Goal: Communication & Community: Answer question/provide support

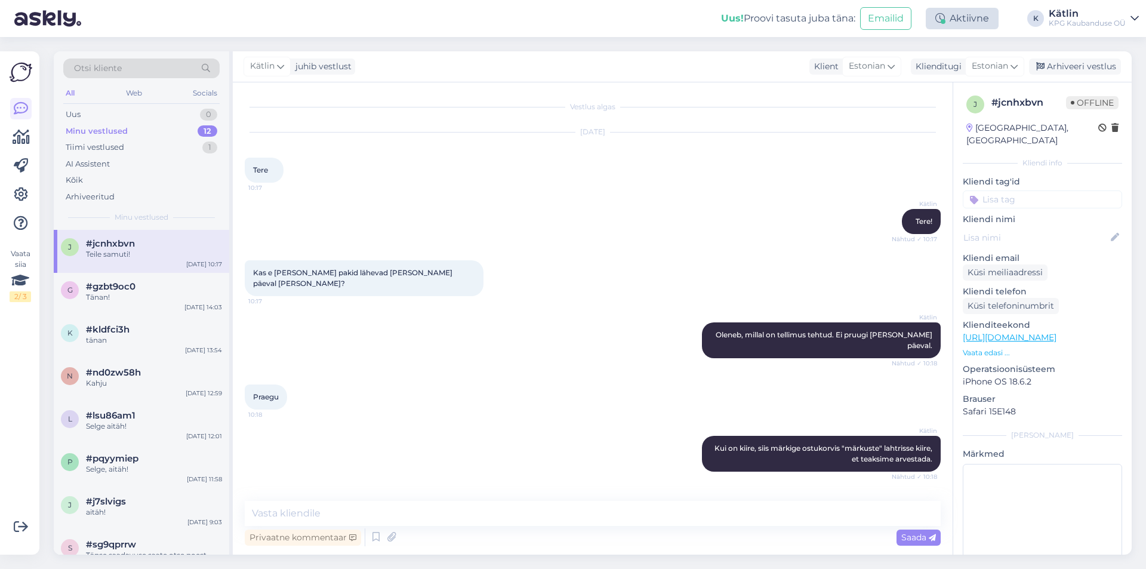
scroll to position [292, 0]
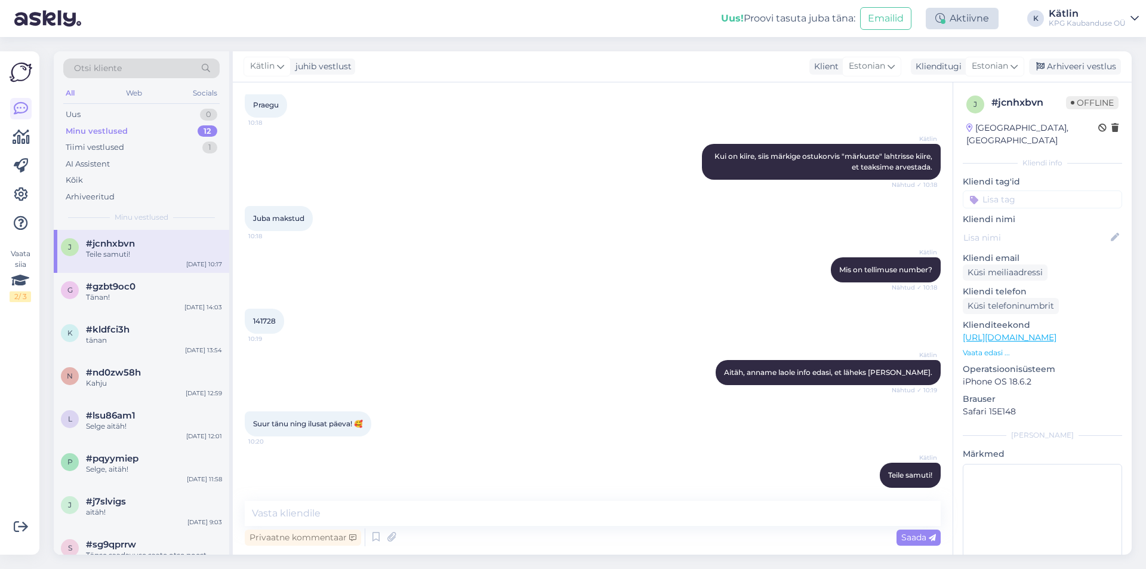
click at [978, 26] on div "Aktiivne" at bounding box center [962, 18] width 73 height 21
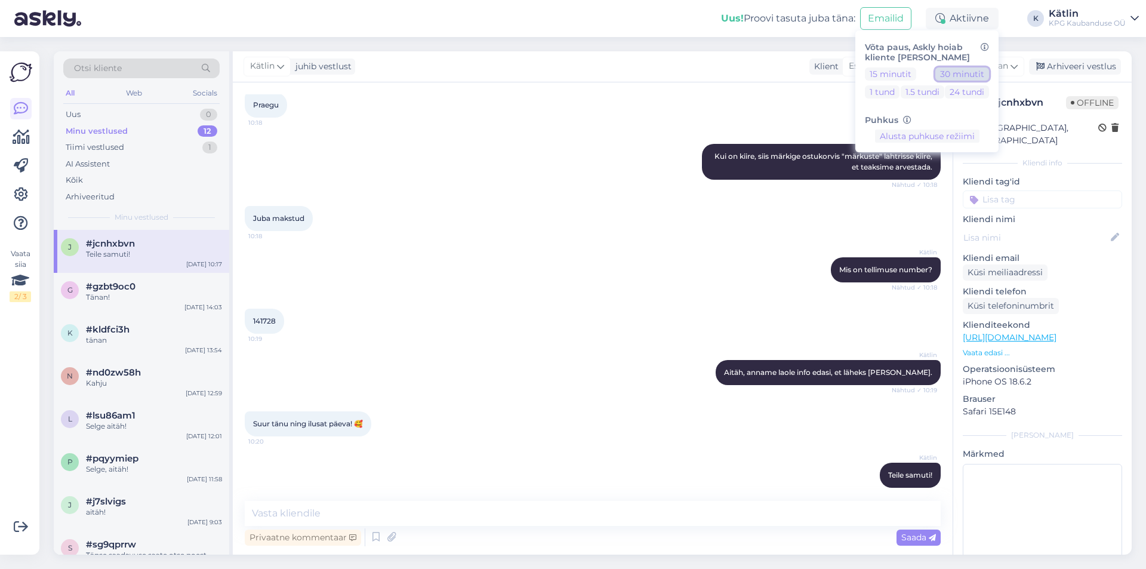
click at [957, 74] on button "30 minutit" at bounding box center [962, 73] width 54 height 13
click at [130, 122] on div "Uus 1" at bounding box center [141, 114] width 156 height 17
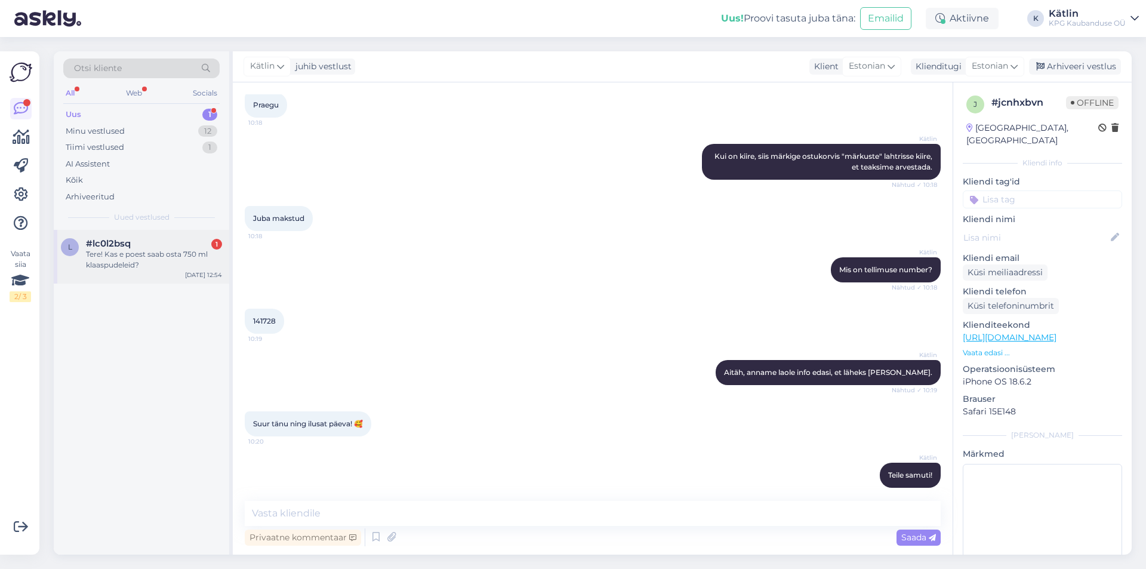
click at [165, 276] on div "l #lc0l2bsq 1 Tere! Kas e poest saab osta 750 ml klaaspudeleid? [DATE] 12:54" at bounding box center [141, 257] width 175 height 54
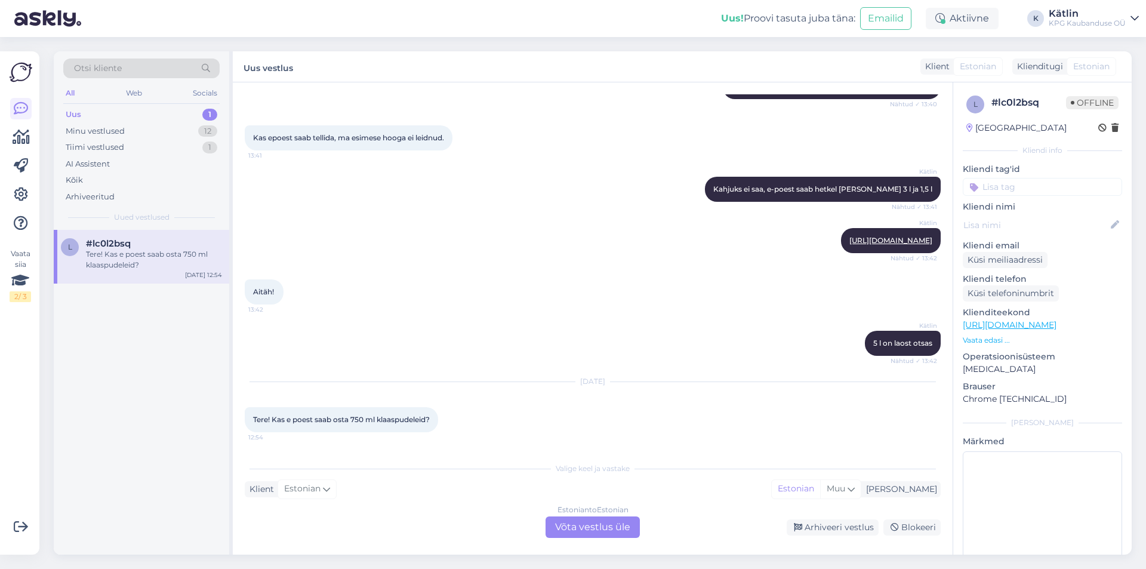
scroll to position [197, 0]
click at [554, 536] on div "Estonian to Estonian Võta vestlus üle" at bounding box center [592, 526] width 94 height 21
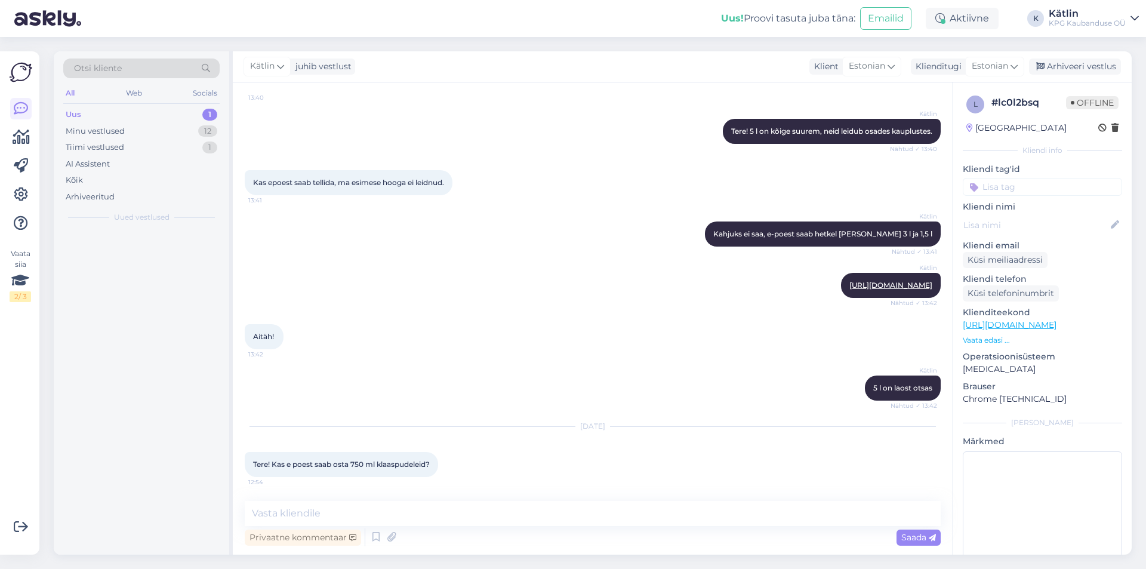
scroll to position [152, 0]
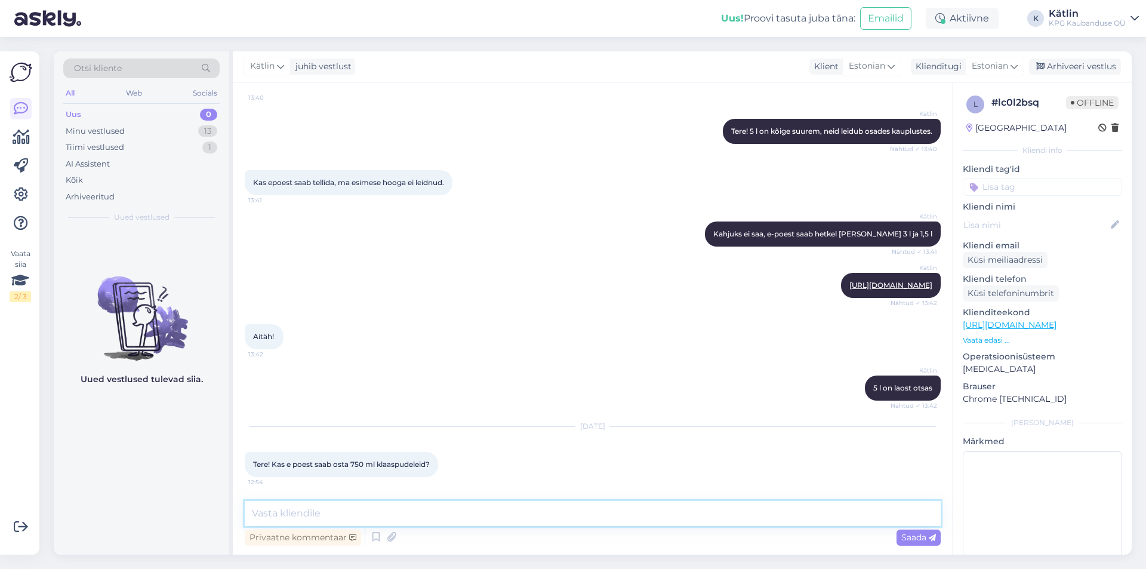
click at [349, 518] on textarea at bounding box center [593, 513] width 696 height 25
type textarea "Tere! Ei saa kahjuks, need on vaid meie kaupluste sortimendis. Või kui soovite …"
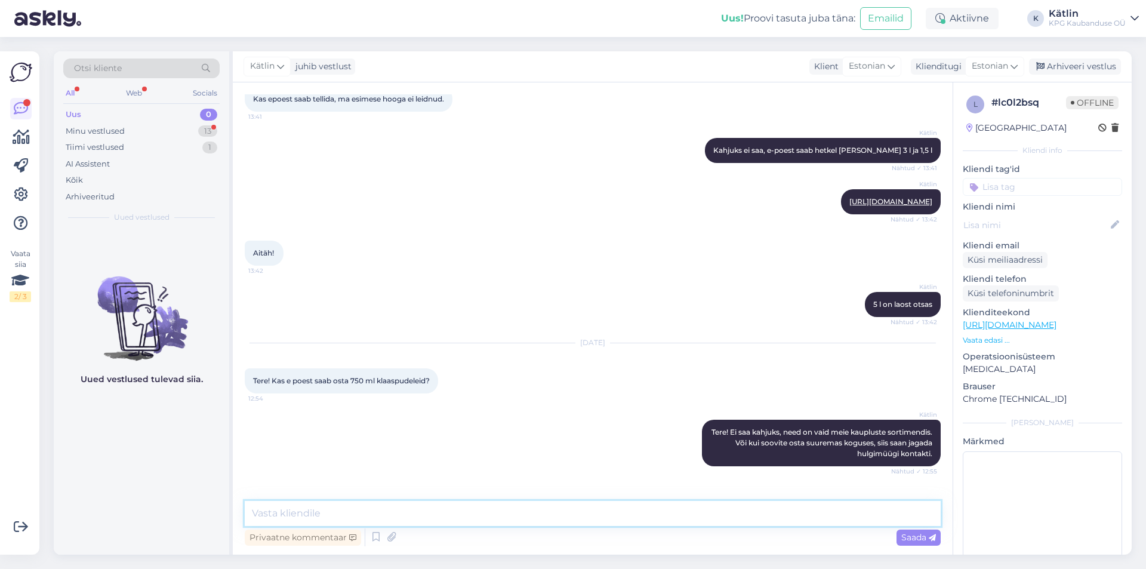
scroll to position [276, 0]
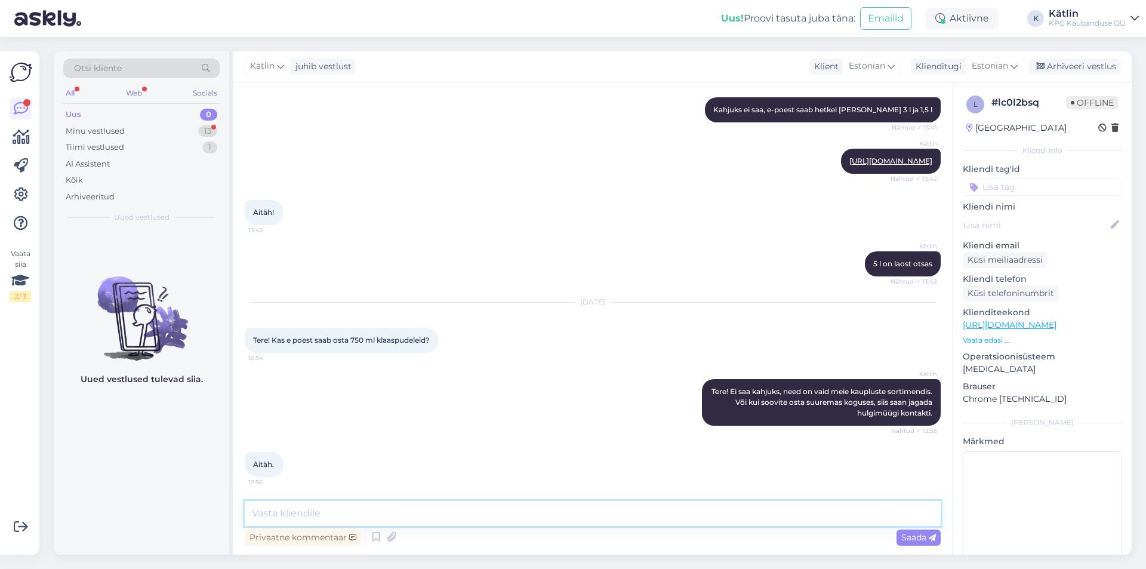
click at [307, 508] on textarea at bounding box center [593, 513] width 696 height 25
click at [93, 133] on div "Minu vestlused" at bounding box center [95, 131] width 59 height 12
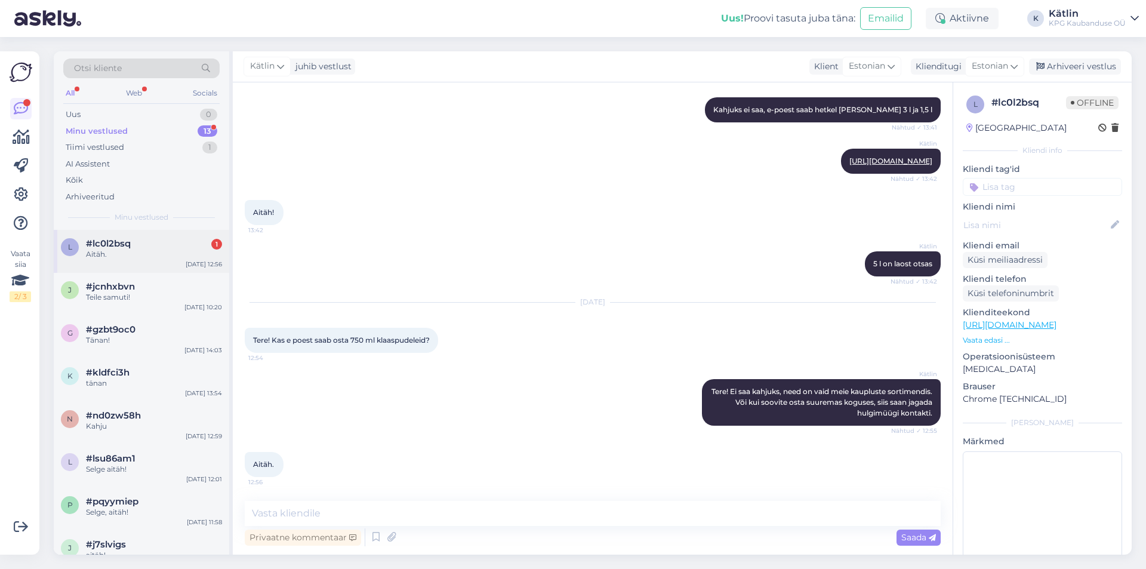
click at [131, 257] on div "Aitäh." at bounding box center [154, 254] width 136 height 11
